Goal: Check status

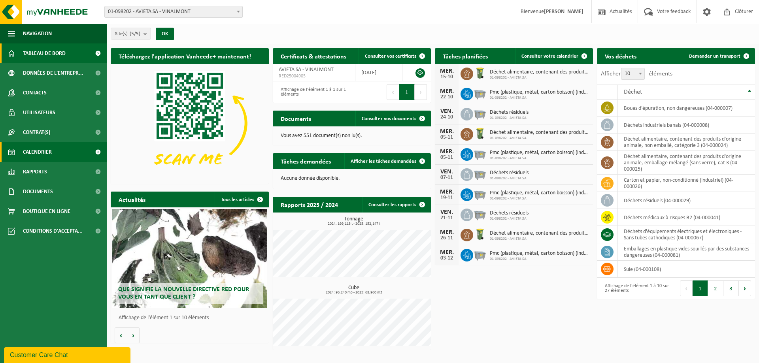
click at [40, 152] on span "Calendrier" at bounding box center [37, 152] width 29 height 20
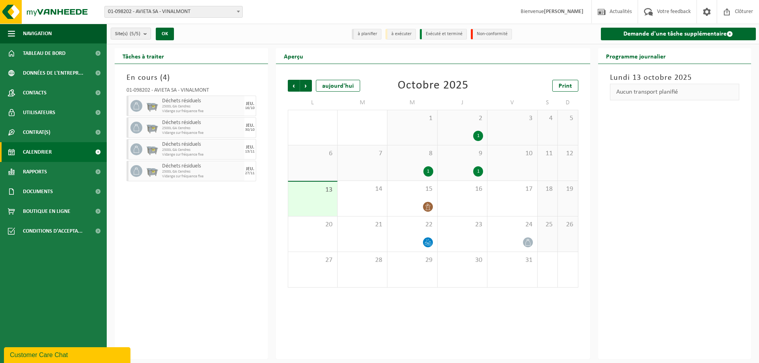
click at [458, 158] on div "9 1" at bounding box center [462, 163] width 49 height 35
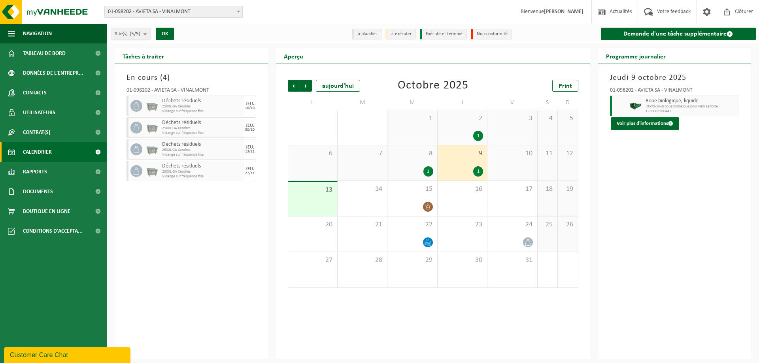
click at [421, 155] on span "8" at bounding box center [413, 154] width 42 height 9
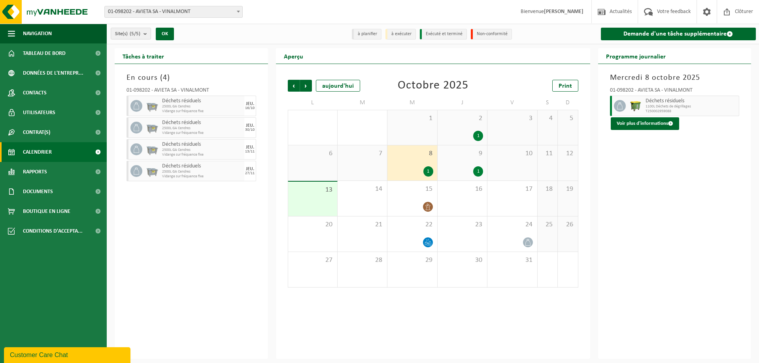
click at [458, 121] on span "2" at bounding box center [463, 118] width 42 height 9
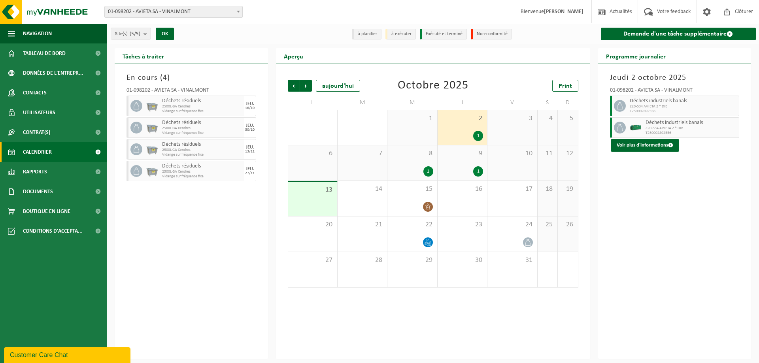
click at [500, 160] on div "10" at bounding box center [512, 163] width 49 height 35
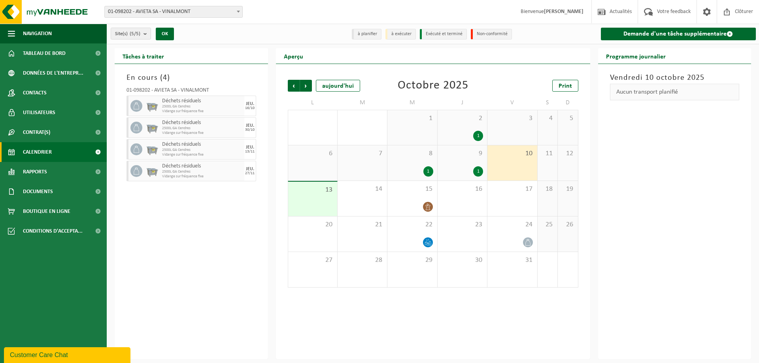
click at [448, 159] on div "9 1" at bounding box center [462, 163] width 49 height 35
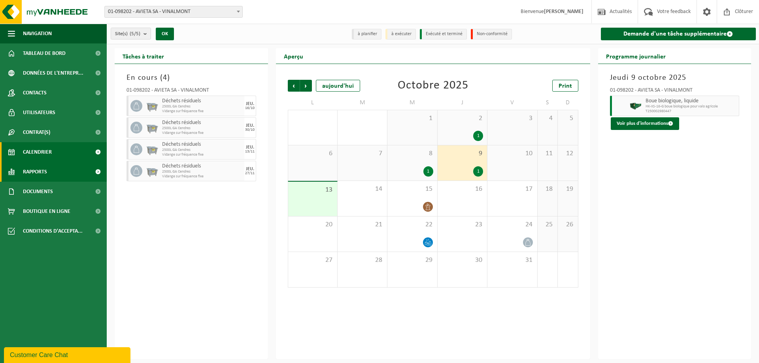
click at [40, 173] on span "Rapports" at bounding box center [35, 172] width 24 height 20
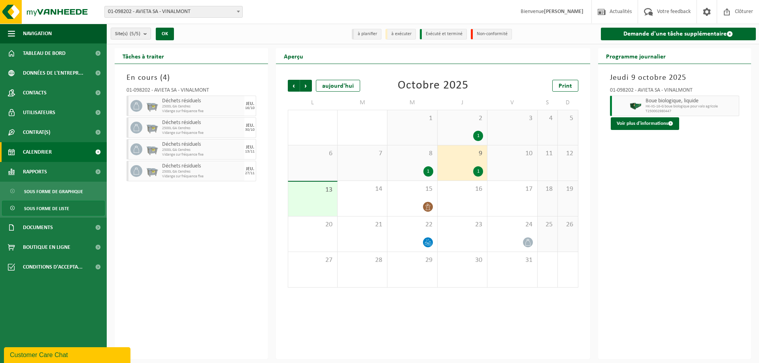
click at [54, 211] on span "Sous forme de liste" at bounding box center [46, 208] width 45 height 15
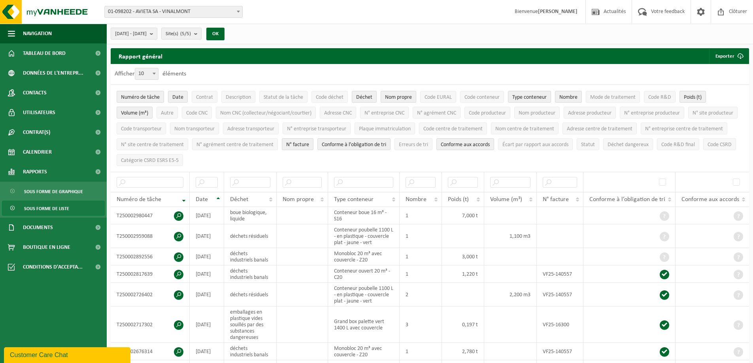
click at [306, 27] on div "2025-05-01 - 2025-10-13 Mois actuel Mois précédent Les 6 derniers mois Année ac…" at bounding box center [430, 34] width 647 height 21
click at [241, 95] on span "Description" at bounding box center [238, 98] width 25 height 6
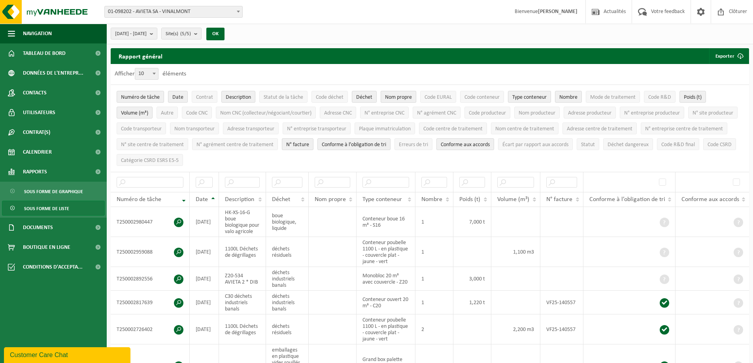
click at [394, 96] on span "Nom propre" at bounding box center [398, 98] width 27 height 6
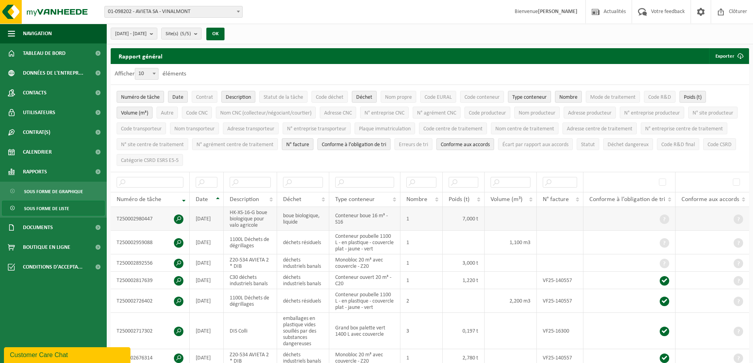
scroll to position [106, 0]
